Goal: Task Accomplishment & Management: Manage account settings

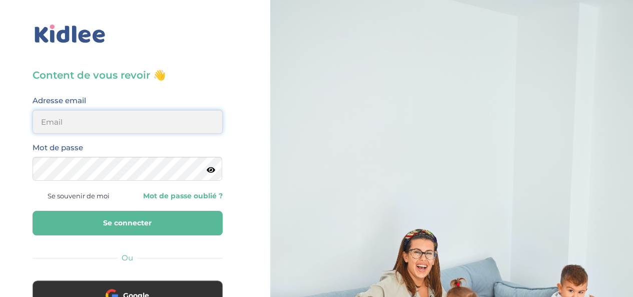
click at [166, 122] on input "email" at bounding box center [128, 122] width 190 height 24
type input "[EMAIL_ADDRESS][DOMAIN_NAME]"
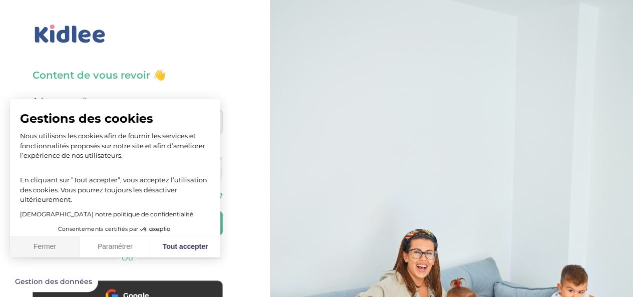
click at [36, 252] on button "Fermer" at bounding box center [45, 246] width 70 height 21
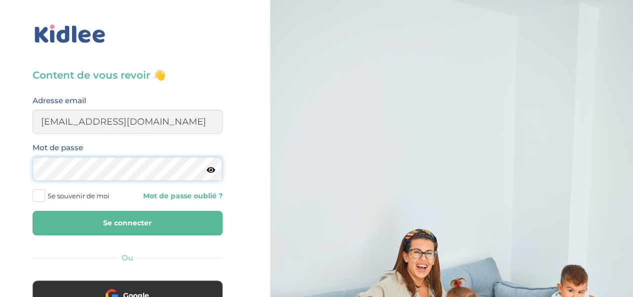
click at [33, 211] on button "Se connecter" at bounding box center [128, 223] width 190 height 25
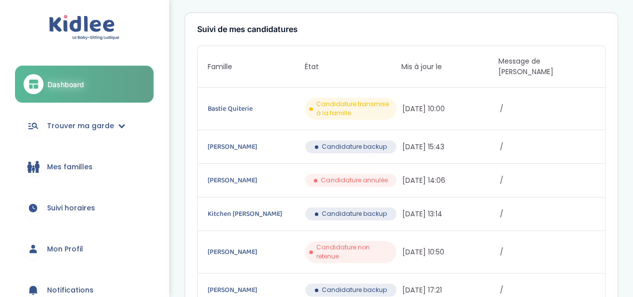
scroll to position [200, 0]
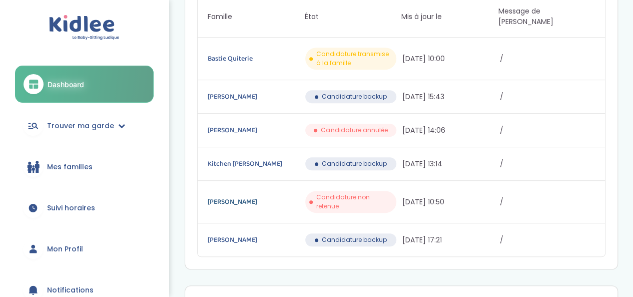
click at [244, 196] on link "Butez Elisabeth" at bounding box center [255, 201] width 95 height 11
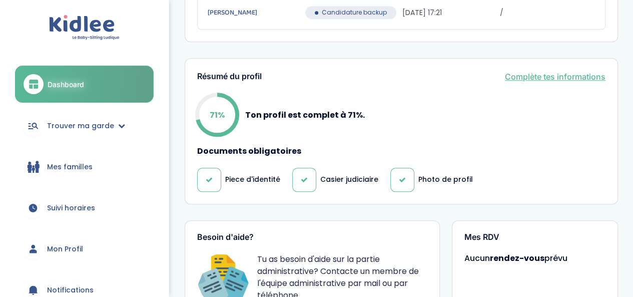
scroll to position [450, 0]
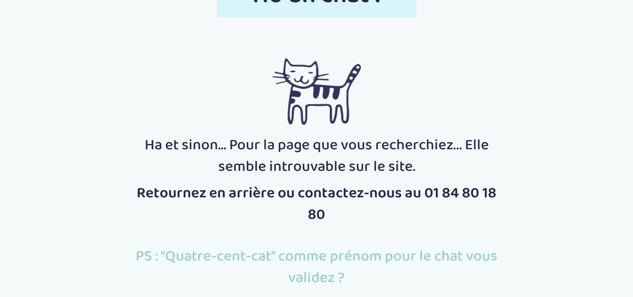
scroll to position [100, 0]
